Goal: Use online tool/utility: Use online tool/utility

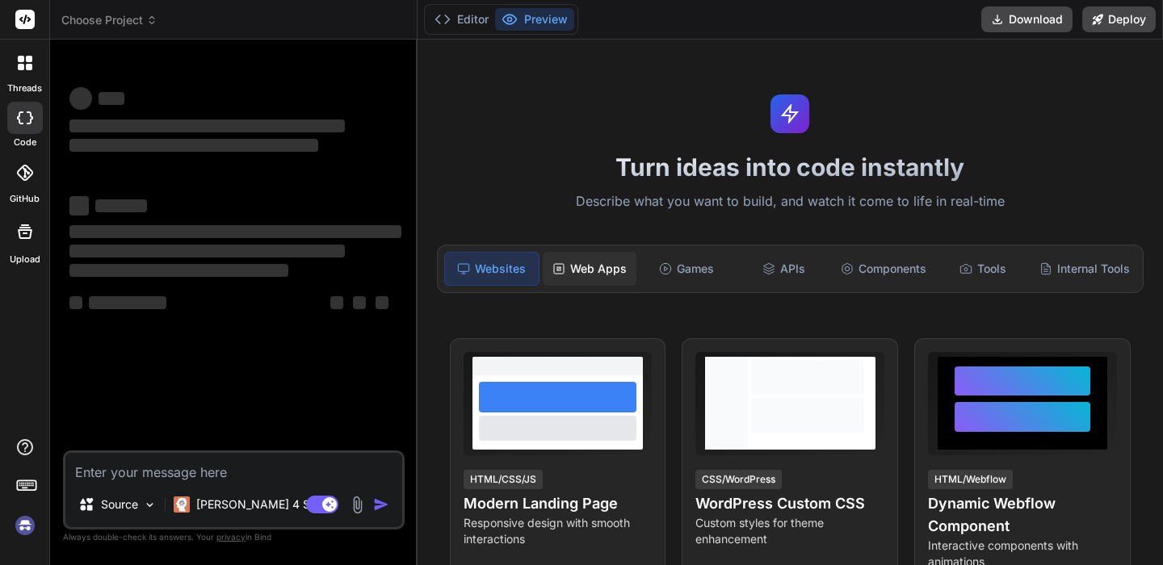
click at [603, 272] on div "Web Apps" at bounding box center [590, 269] width 94 height 34
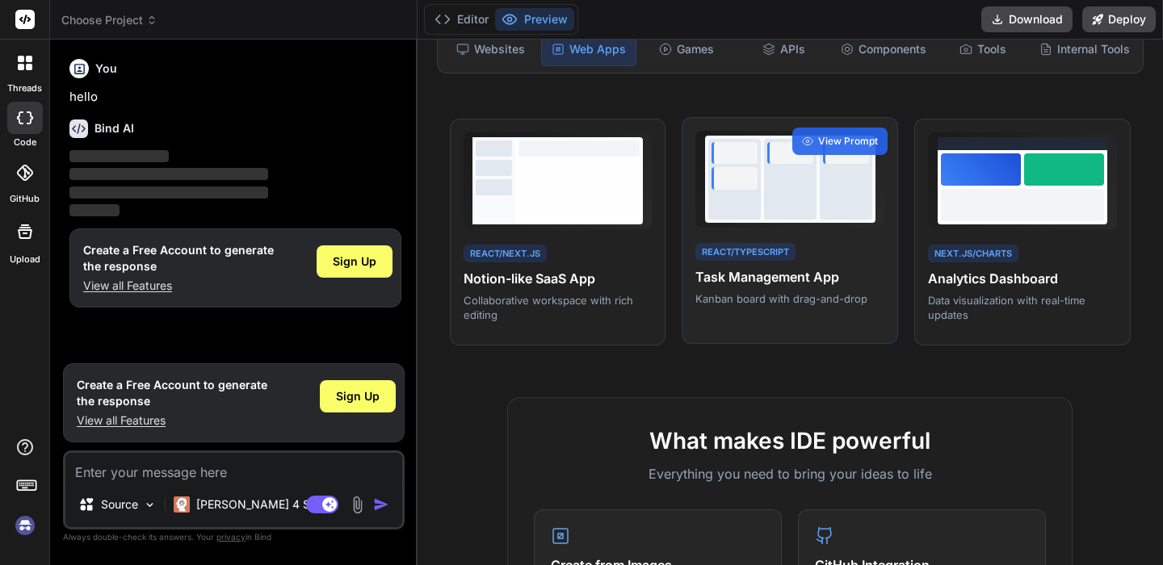
scroll to position [325, 0]
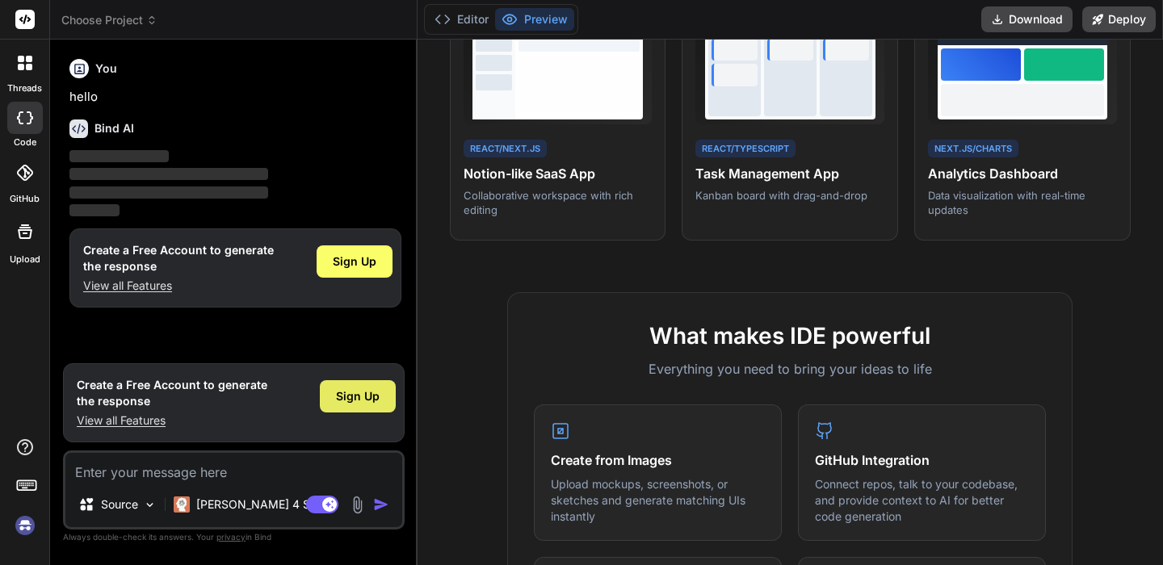
click at [338, 392] on span "Sign Up" at bounding box center [358, 396] width 44 height 16
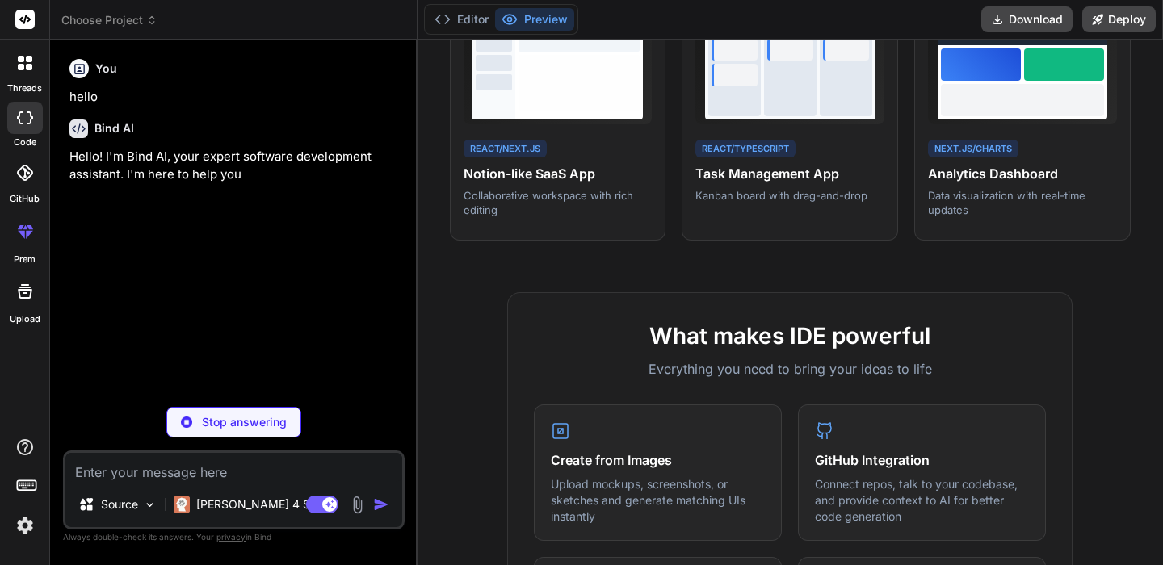
click at [275, 471] on textarea at bounding box center [233, 467] width 337 height 29
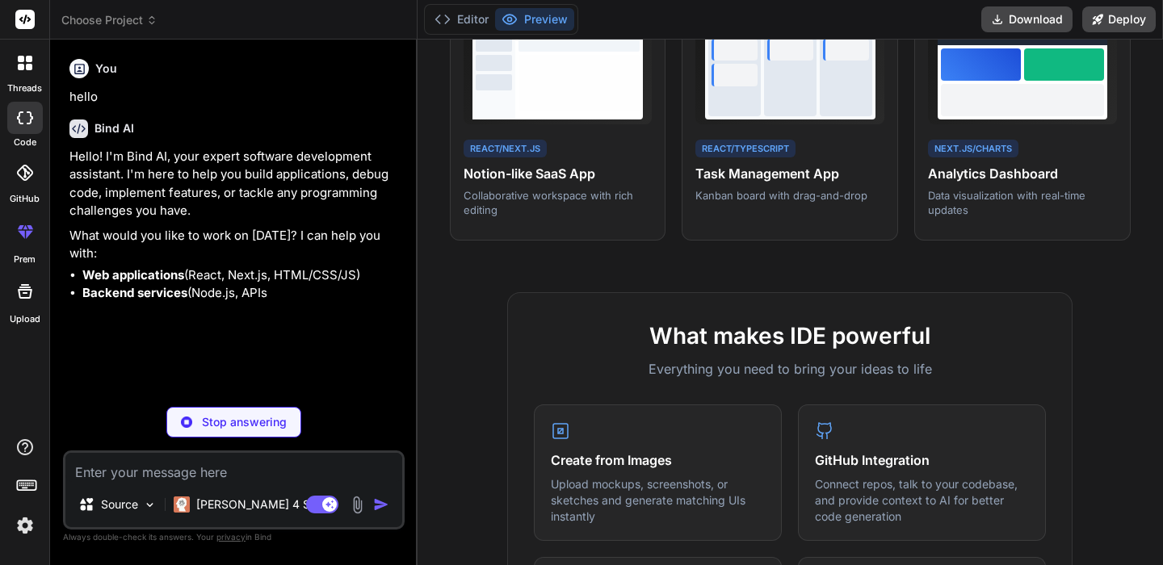
click at [265, 442] on div "You hello Bind AI Hello! I'm Bind AI, your expert software development assistan…" at bounding box center [234, 308] width 342 height 512
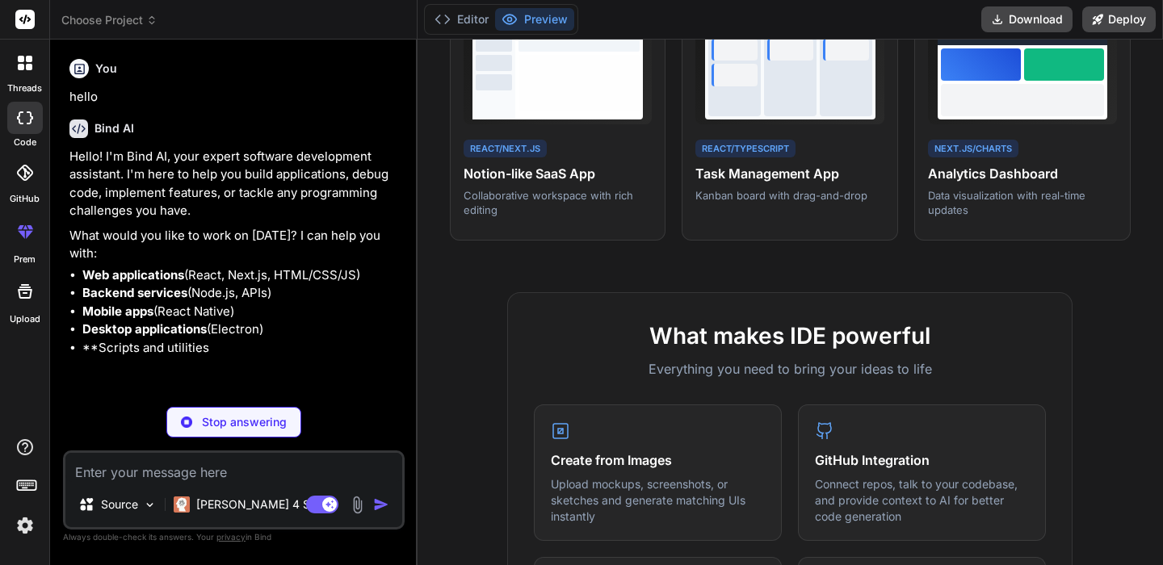
click at [253, 414] on p "Stop answering" at bounding box center [244, 422] width 85 height 16
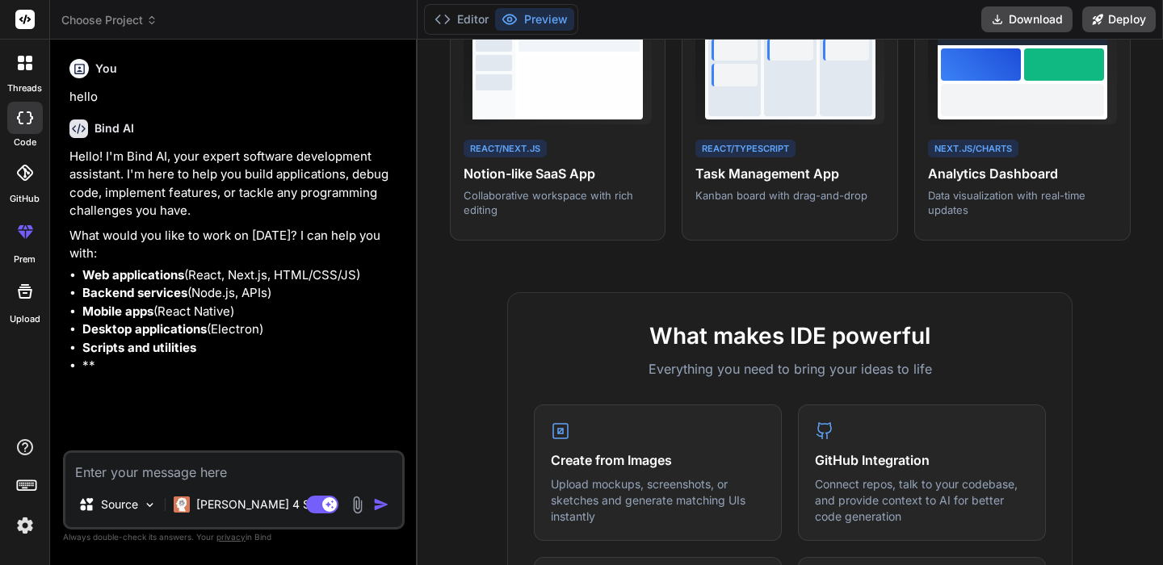
click at [131, 467] on textarea at bounding box center [233, 467] width 337 height 29
paste textarea "bind ai ide"
type textarea "x"
type textarea "bind ai ide"
drag, startPoint x: 234, startPoint y: 482, endPoint x: 166, endPoint y: 461, distance: 71.0
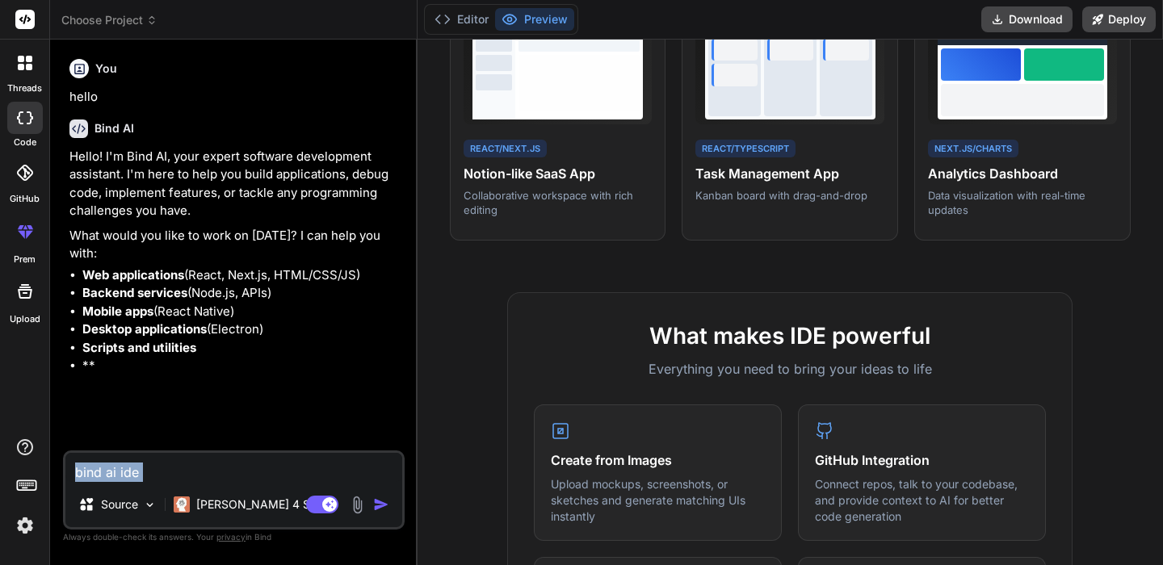
click at [166, 461] on div "bind ai ide Source Claude 4 S.. Agent Mode. When this toggle is activated, AI a…" at bounding box center [234, 490] width 342 height 79
click at [179, 470] on textarea "bind ai ide" at bounding box center [233, 467] width 337 height 29
paste textarea "# BNI Competition Dashboard - Complete Web Application Create a comprehensive w…"
type textarea "x"
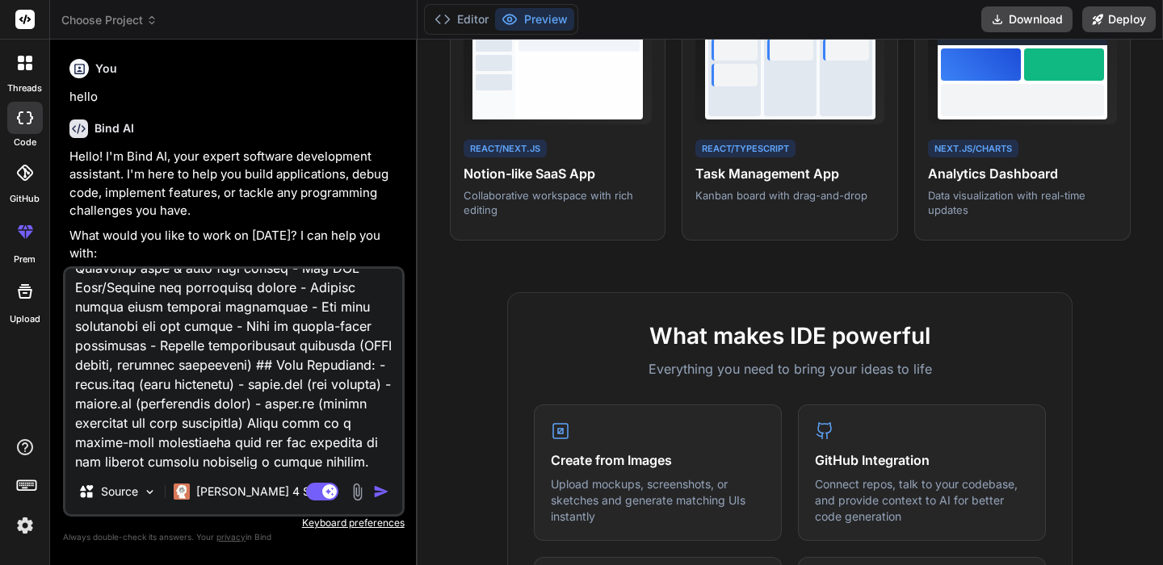
type textarea "# BNI Competition Dashboard - Complete Web Application Create a comprehensive w…"
click at [384, 492] on img "button" at bounding box center [381, 492] width 16 height 16
type textarea "x"
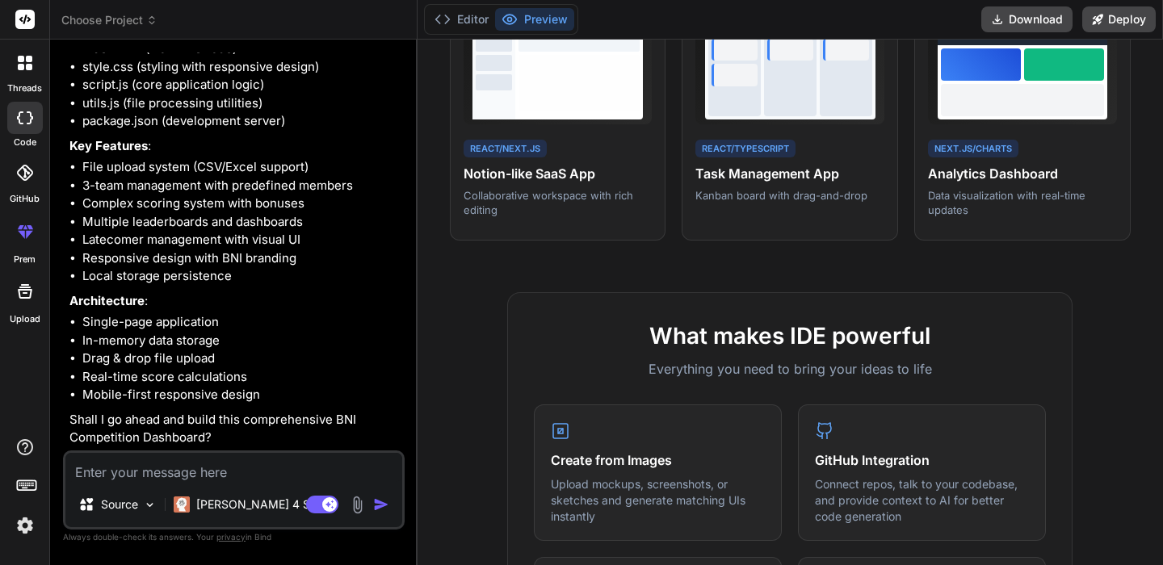
scroll to position [0, 0]
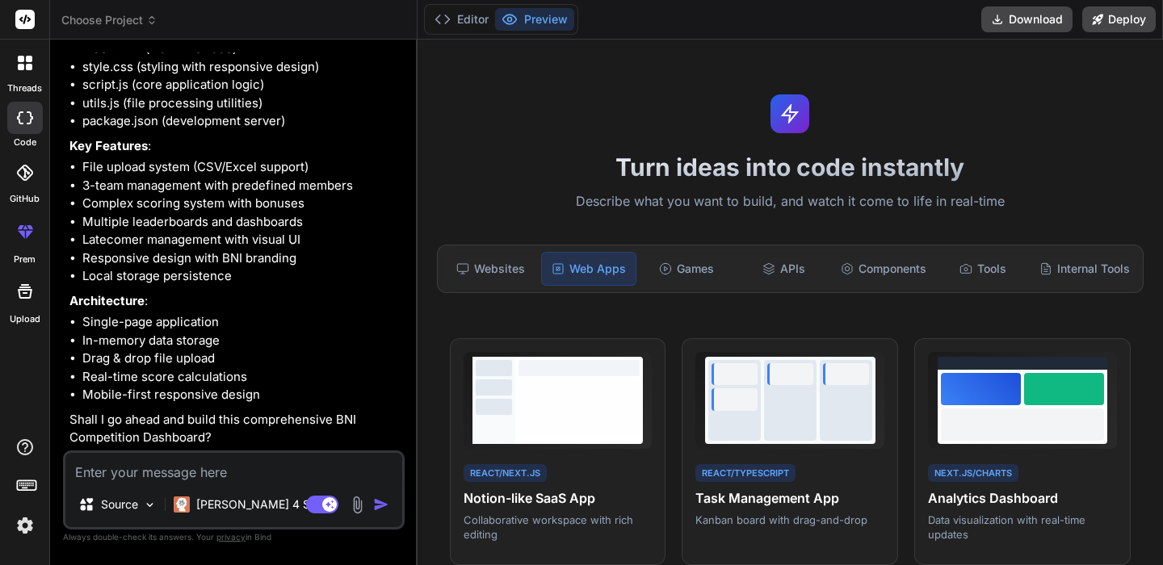
click at [183, 460] on textarea at bounding box center [233, 467] width 337 height 29
type textarea "x"
type textarea "y"
type textarea "x"
type textarea "ye"
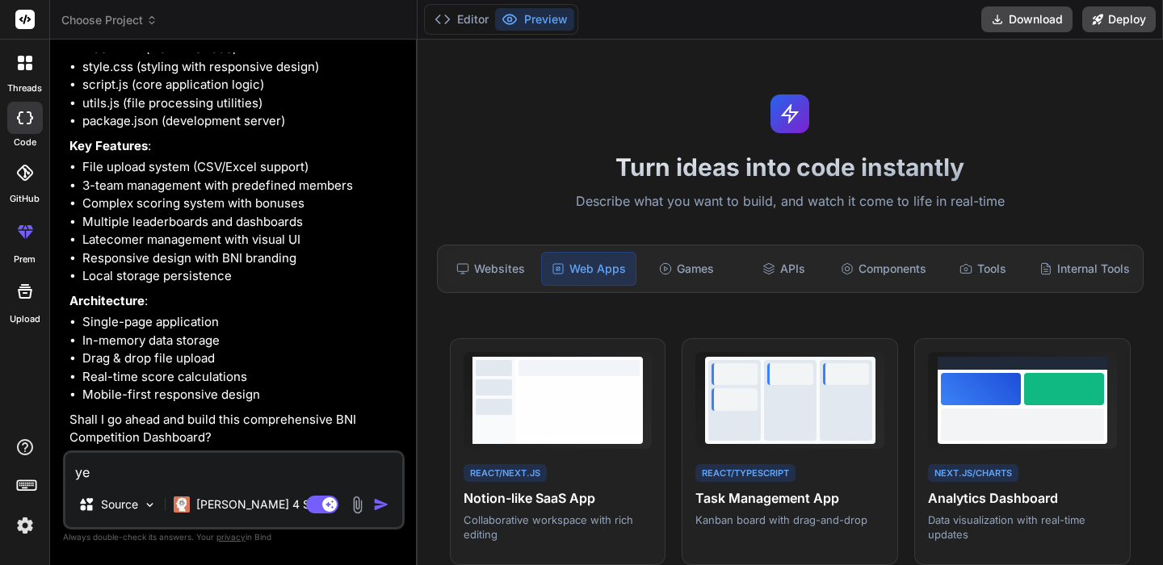
type textarea "x"
type textarea "yes"
type textarea "x"
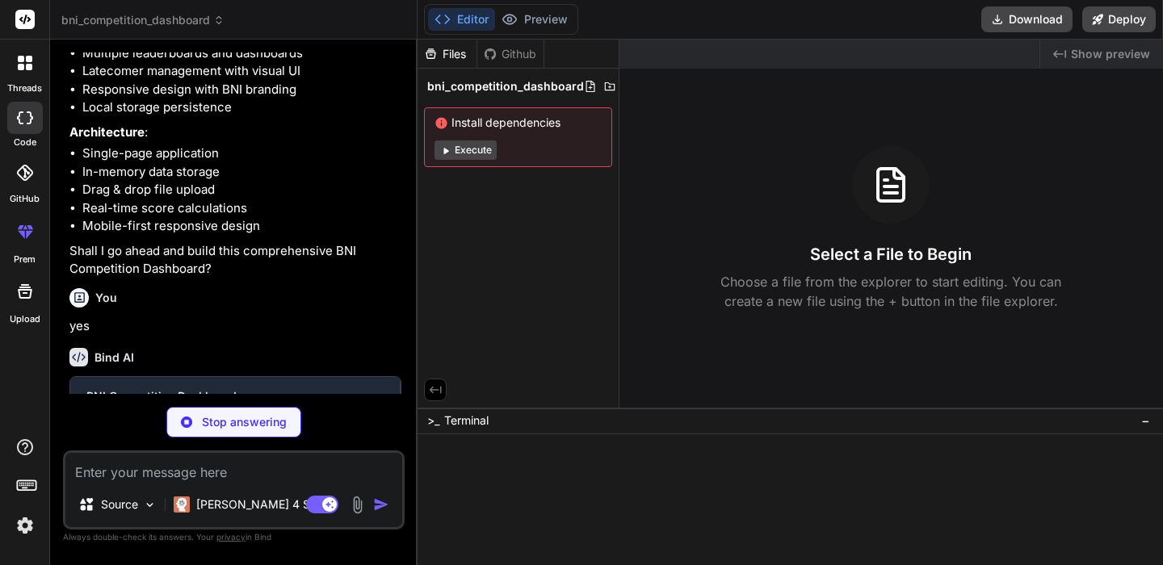
scroll to position [2544, 0]
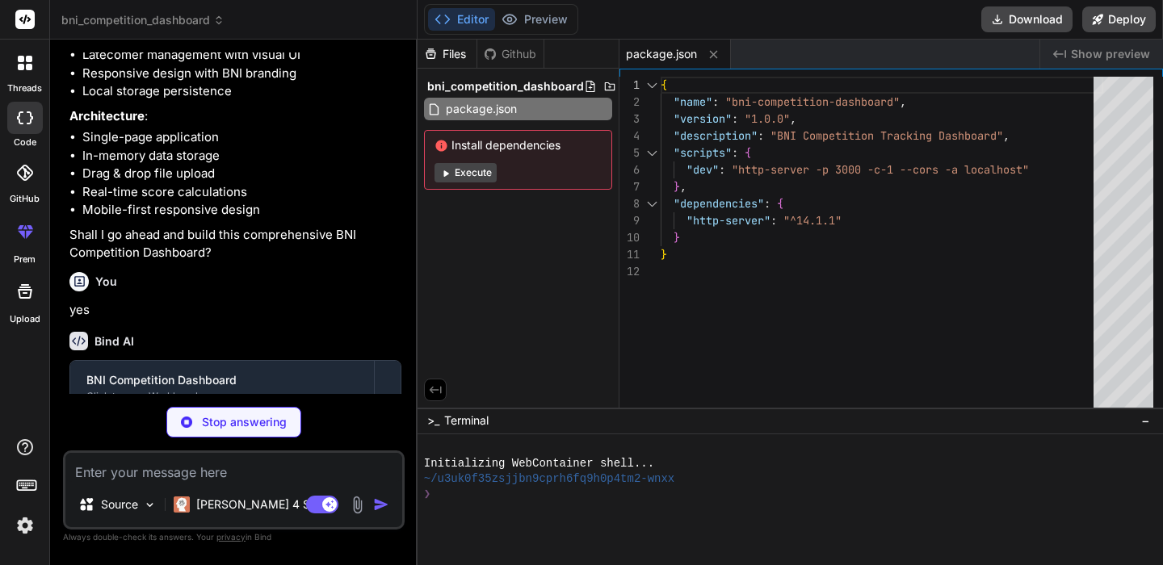
click at [482, 175] on button "Execute" at bounding box center [465, 172] width 62 height 19
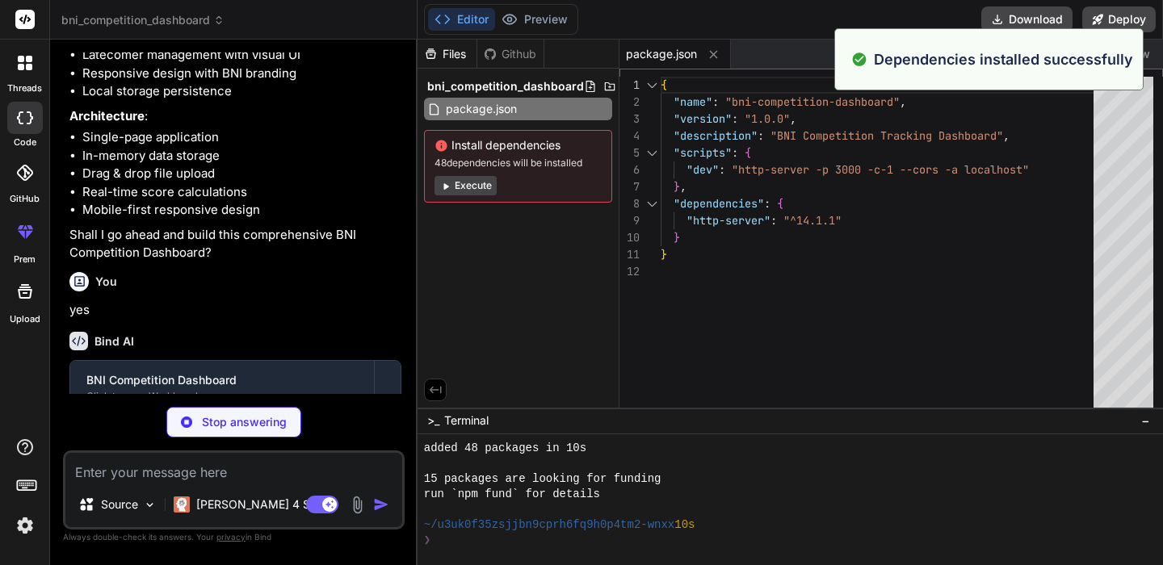
scroll to position [183, 0]
type textarea "x"
type textarea "</html>"
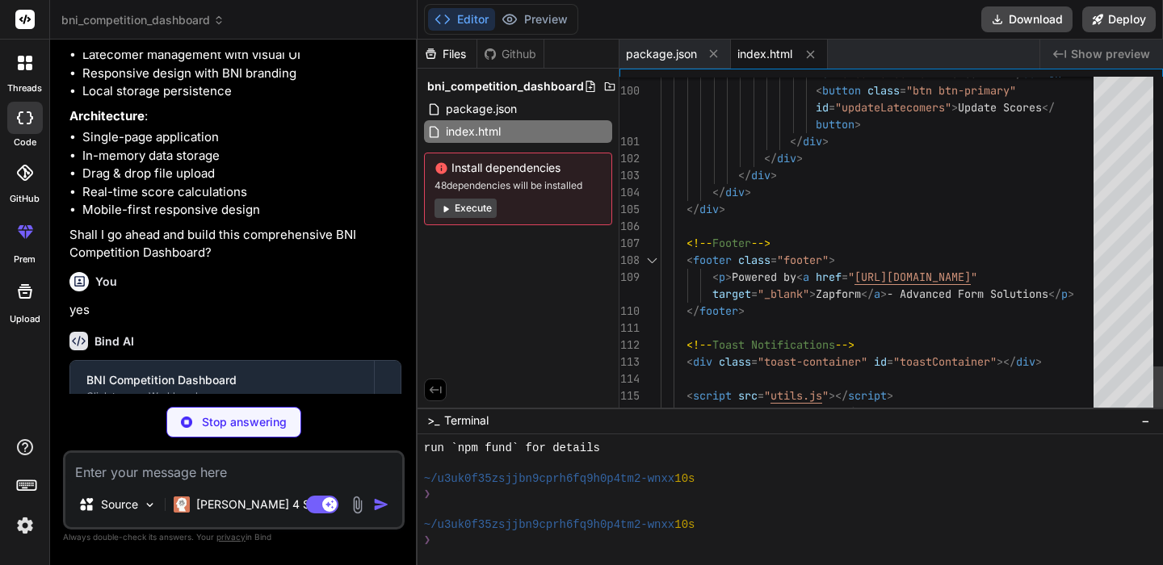
scroll to position [17, 0]
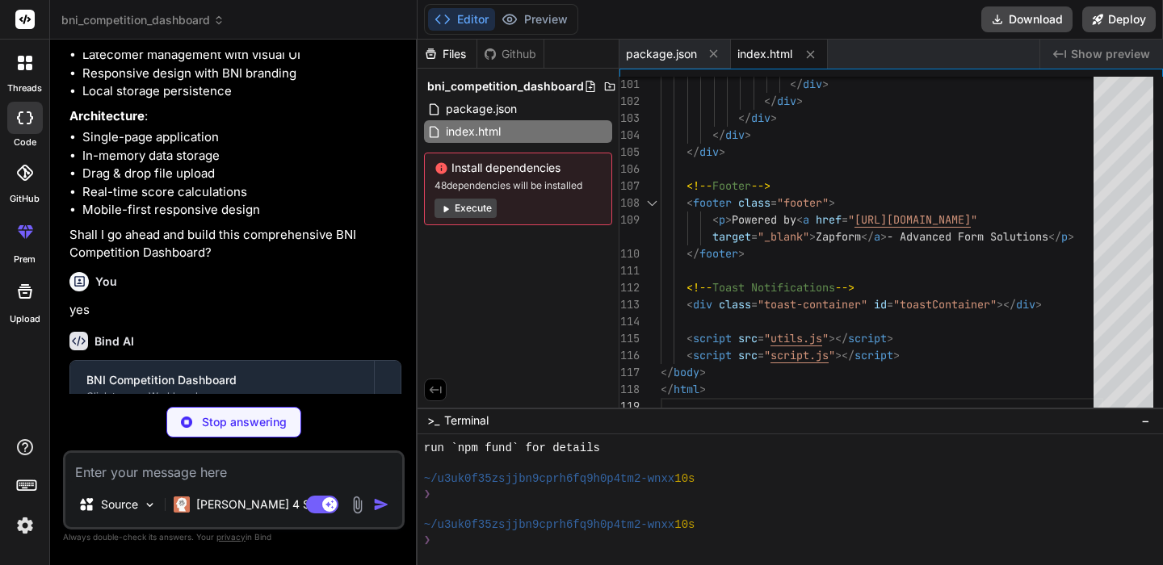
click at [776, 58] on span "index.html" at bounding box center [764, 54] width 55 height 16
click at [1142, 13] on button "Deploy" at bounding box center [1118, 19] width 73 height 26
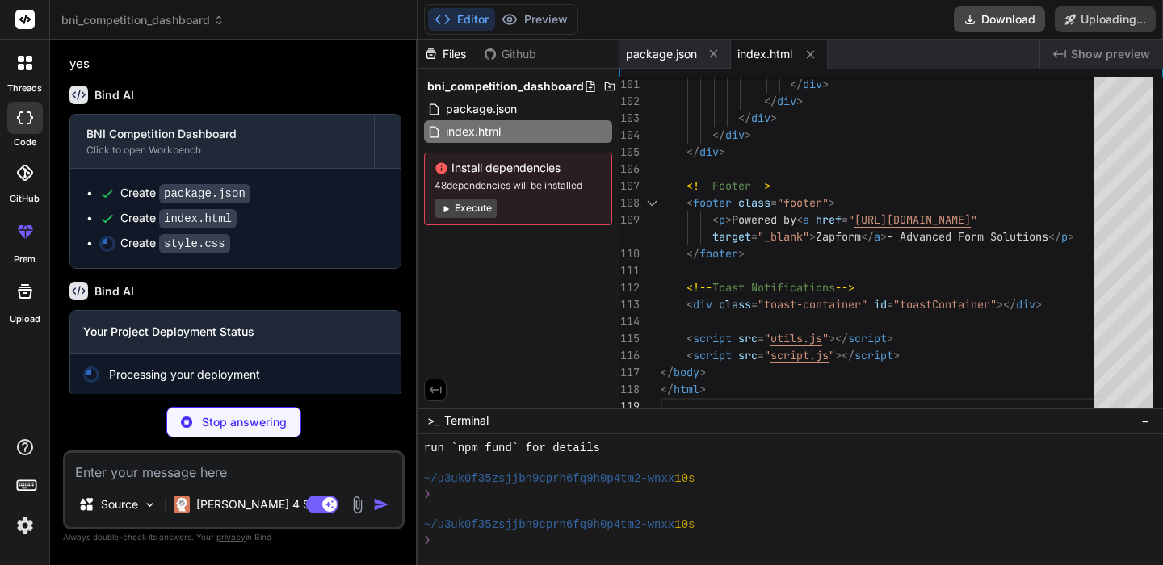
scroll to position [2823, 0]
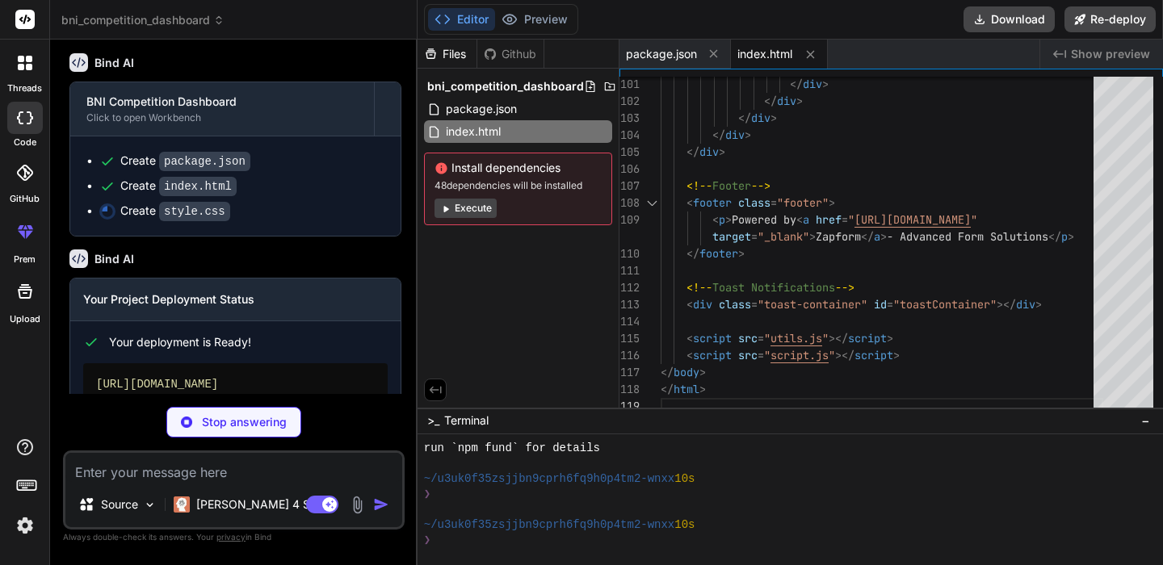
type textarea "x"
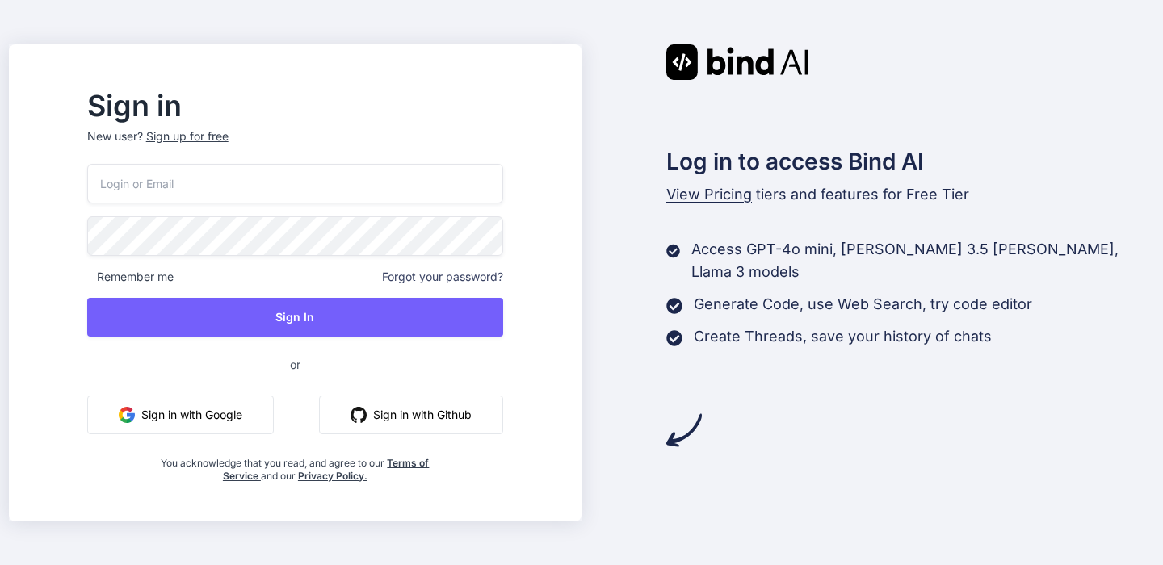
click at [212, 413] on button "Sign in with Google" at bounding box center [180, 415] width 187 height 39
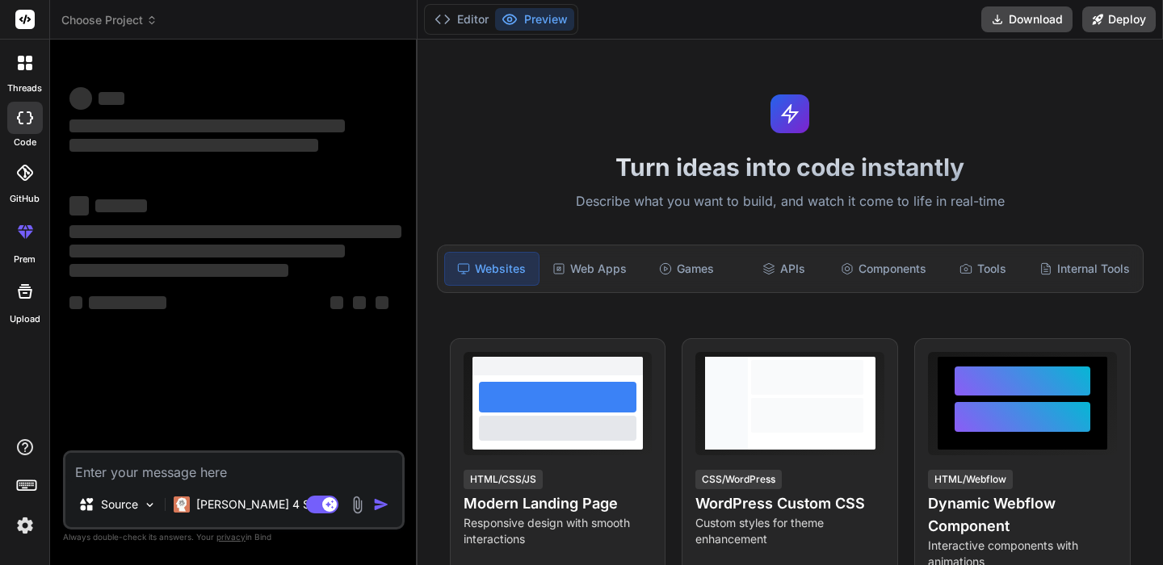
type textarea "x"
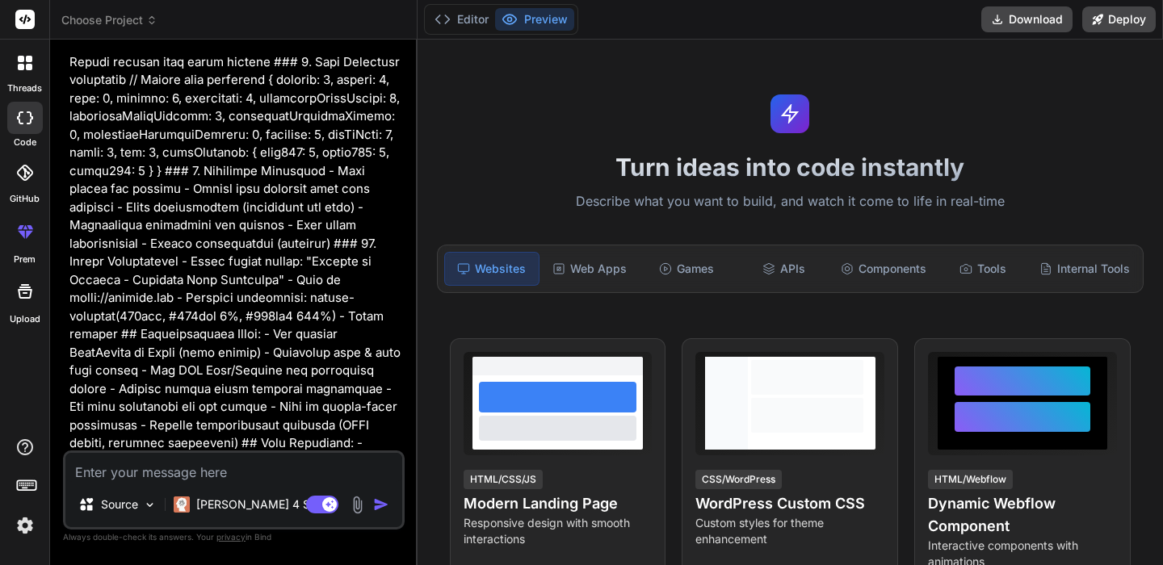
scroll to position [2130, 0]
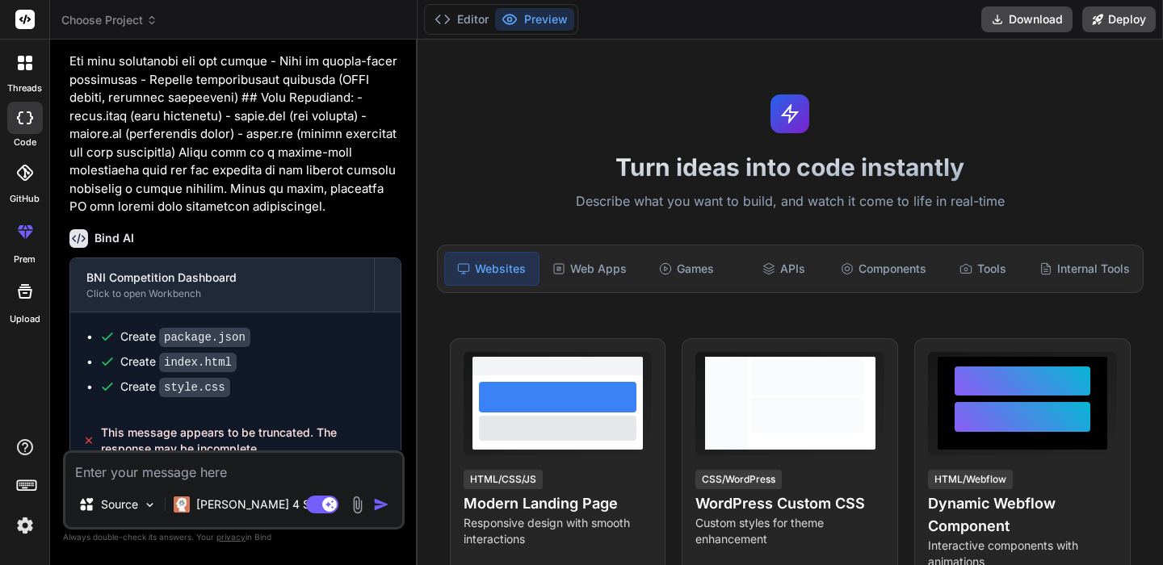
click at [376, 505] on img "button" at bounding box center [381, 505] width 16 height 16
click at [243, 458] on textarea at bounding box center [233, 467] width 337 height 29
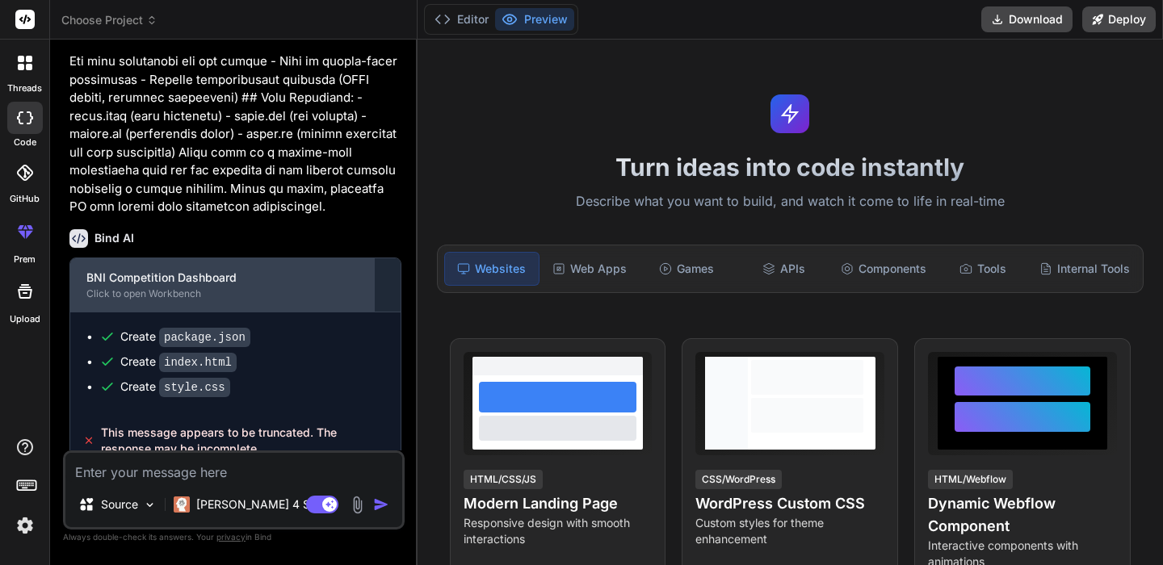
click at [148, 270] on div "BNI Competition Dashboard" at bounding box center [221, 278] width 271 height 16
click at [162, 270] on div "BNI Competition Dashboard" at bounding box center [221, 278] width 271 height 16
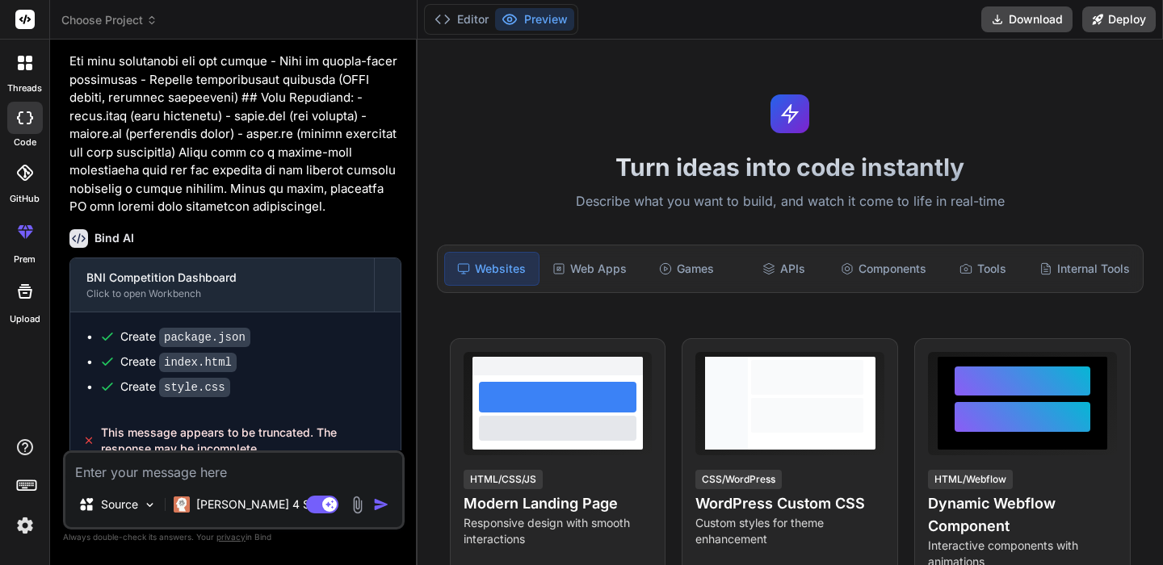
click at [146, 329] on div "Create package.json" at bounding box center [185, 337] width 130 height 17
click at [135, 486] on div "Source Claude 4 S.. Agent Mode. When this toggle is activated, AI automatically…" at bounding box center [234, 490] width 342 height 79
click at [136, 476] on textarea at bounding box center [233, 467] width 337 height 29
type textarea "r"
type textarea "x"
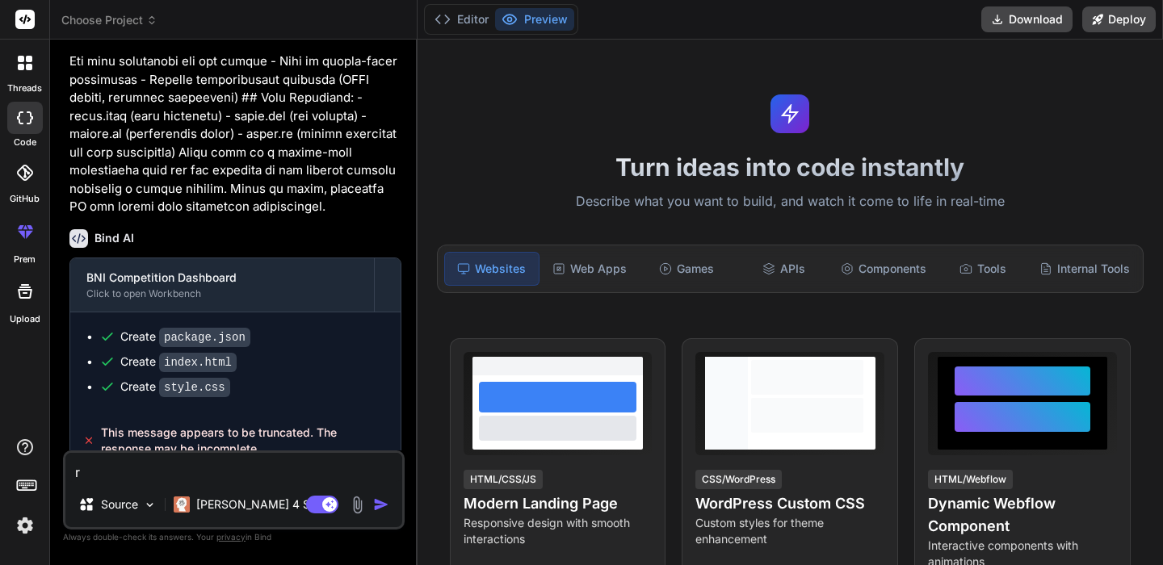
type textarea "re"
type textarea "x"
type textarea "ret"
type textarea "x"
type textarea "retr"
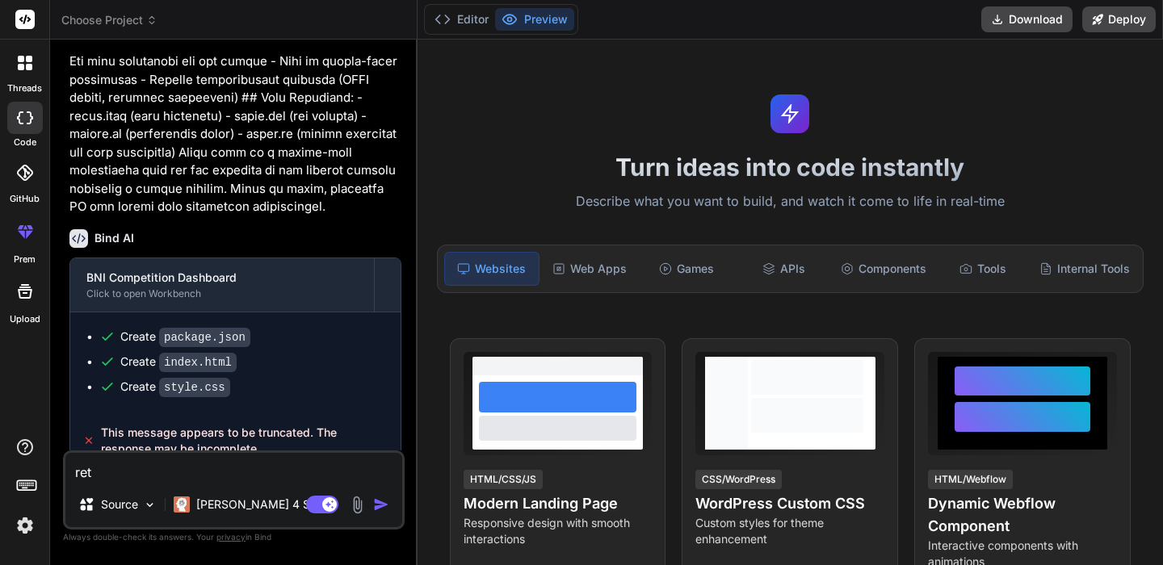
type textarea "x"
type textarea "retry"
type textarea "x"
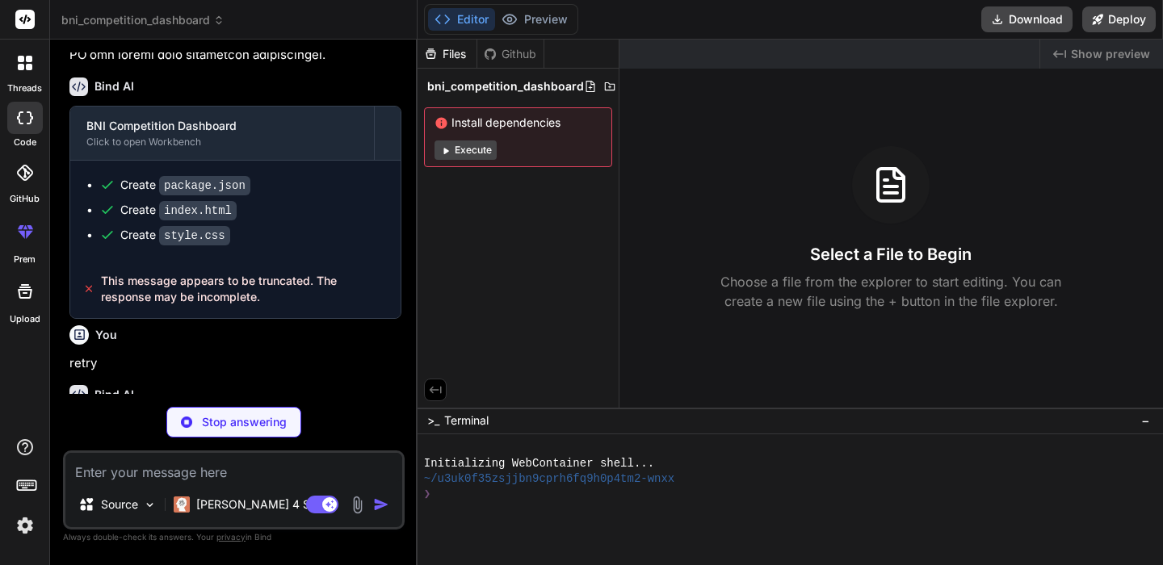
scroll to position [2298, 0]
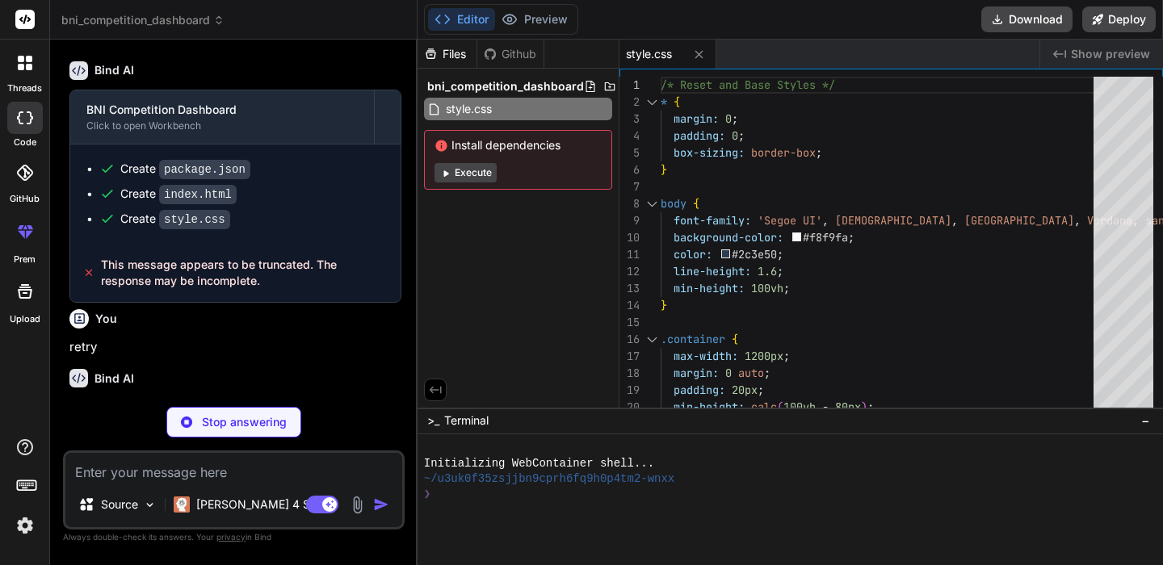
click at [471, 176] on button "Execute" at bounding box center [465, 172] width 62 height 19
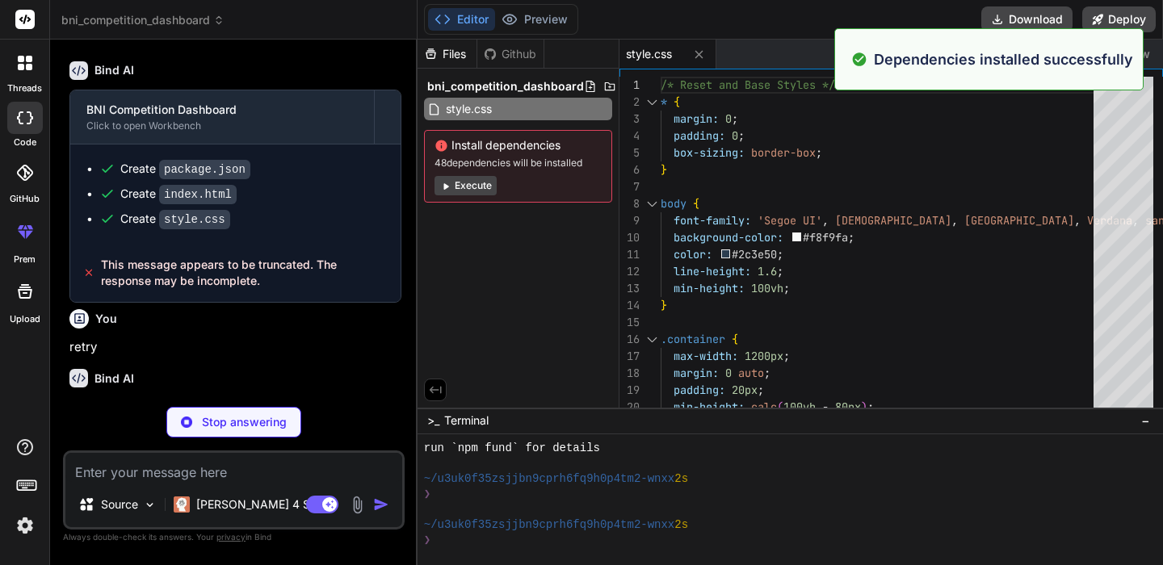
scroll to position [183, 0]
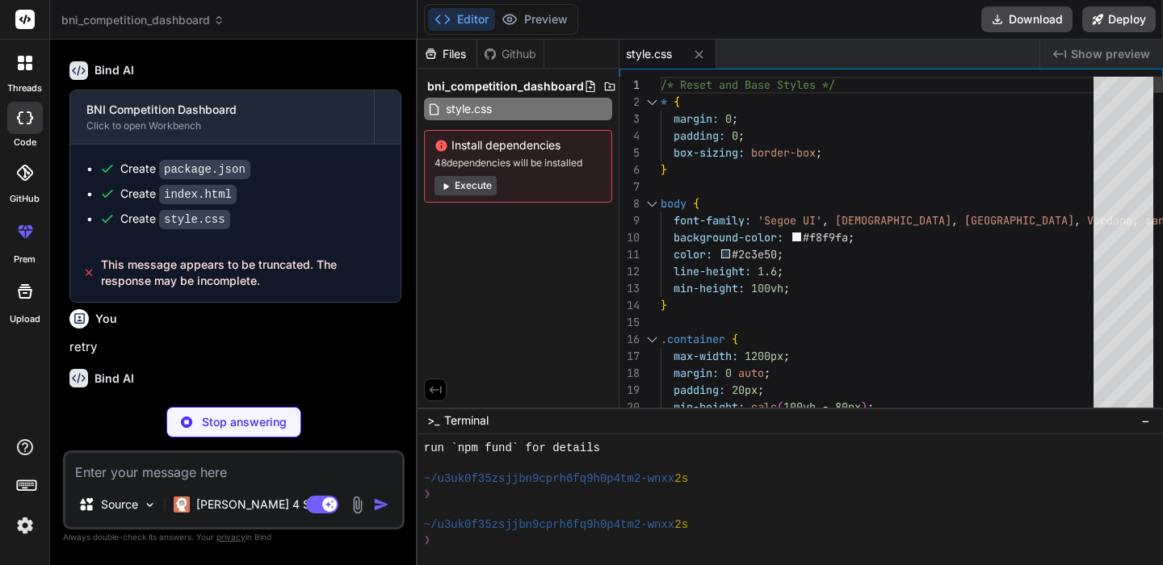
type textarea "x"
type textarea "generateIndividualRankings, processFileData, formatFileSize, debounce, saveToLo…"
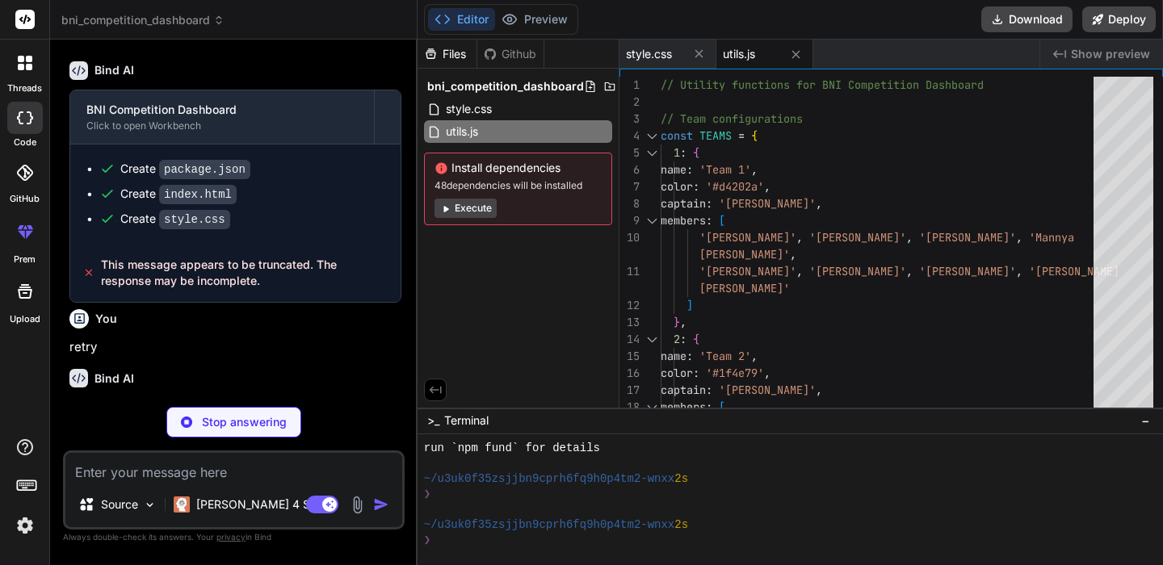
click at [468, 205] on button "Execute" at bounding box center [465, 208] width 62 height 19
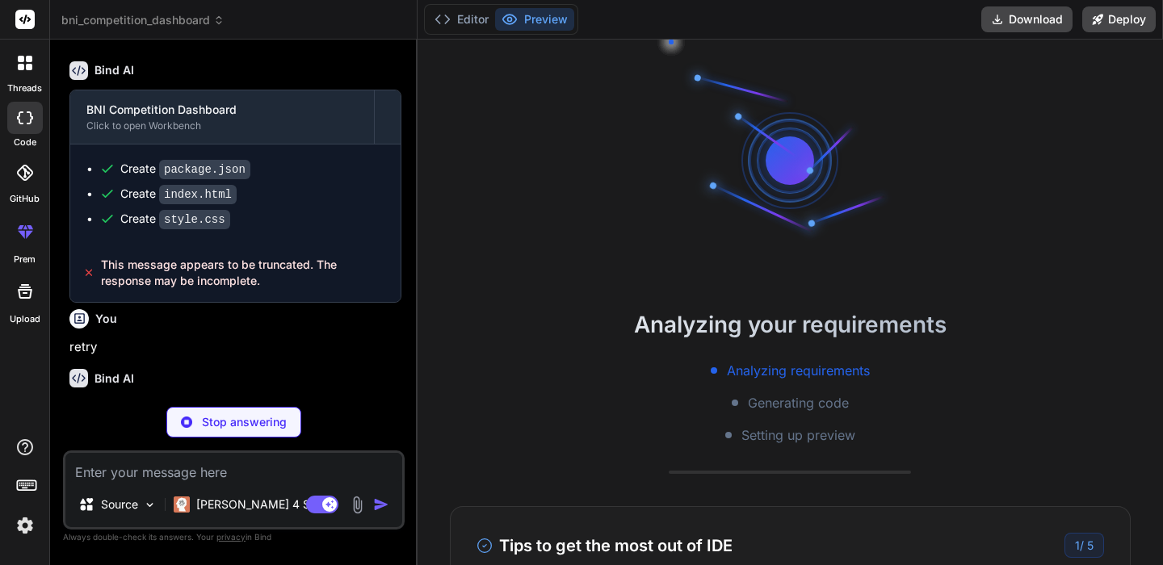
scroll to position [413, 0]
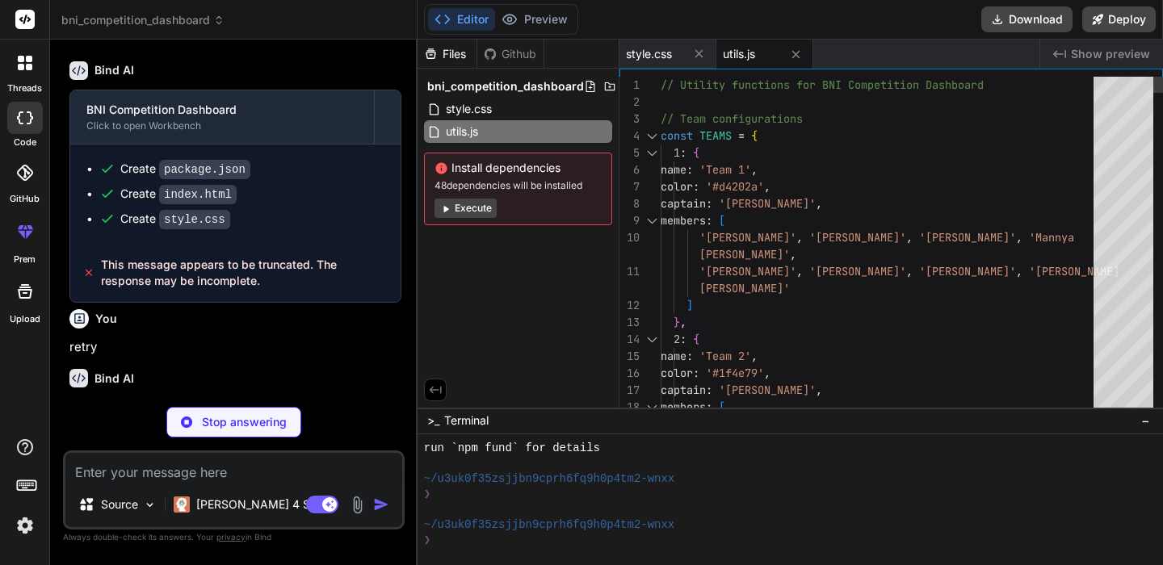
type textarea "x"
type textarea "});"
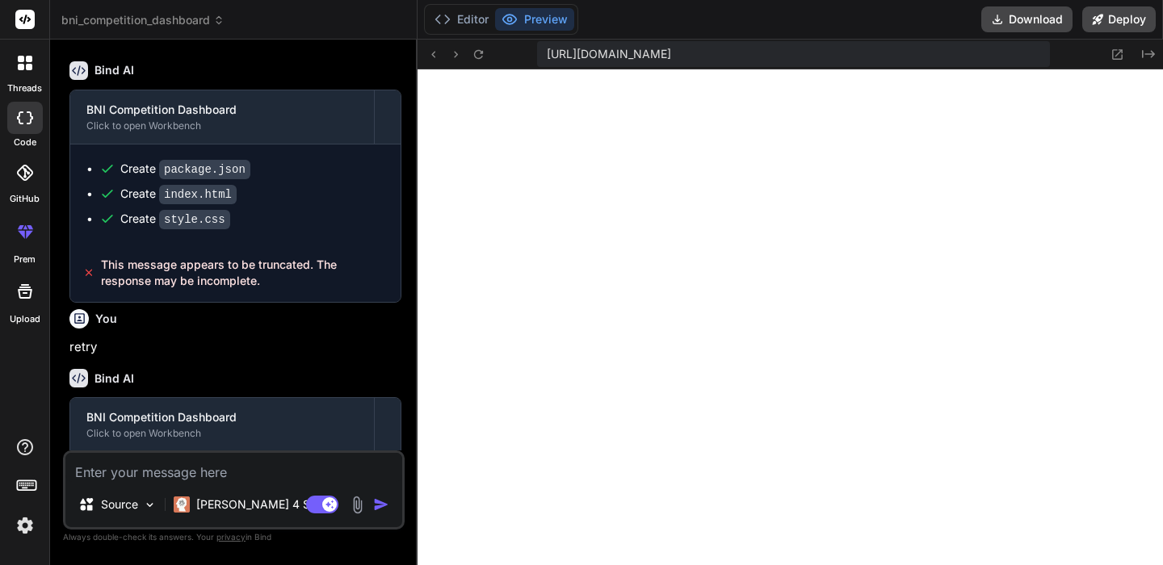
scroll to position [2498, 0]
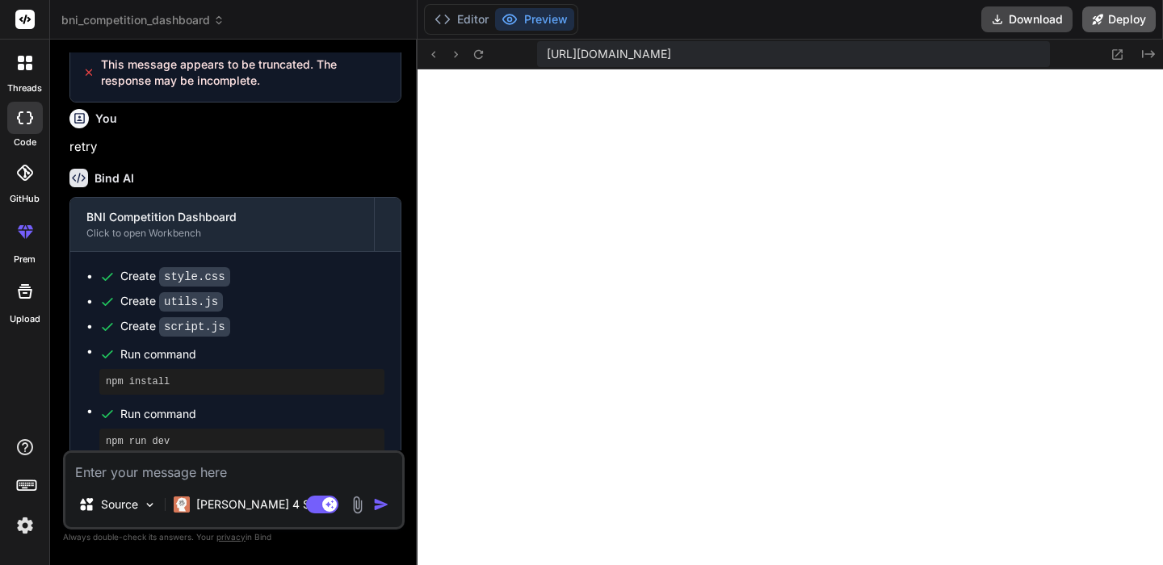
click at [1105, 19] on button "Deploy" at bounding box center [1118, 19] width 73 height 26
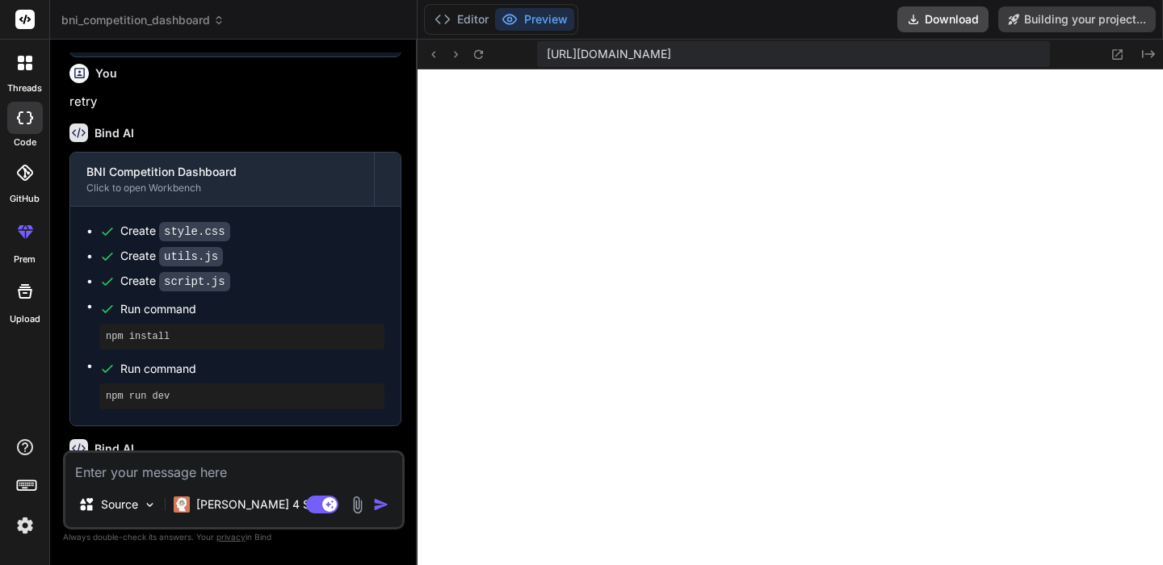
scroll to position [2451, 0]
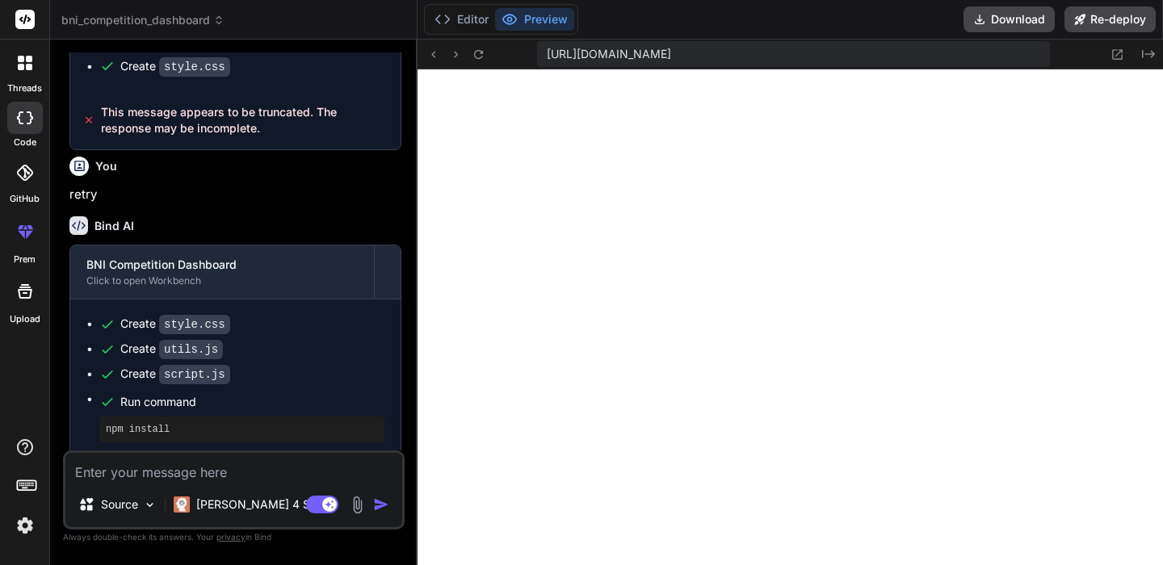
type textarea "x"
